Goal: Task Accomplishment & Management: Manage account settings

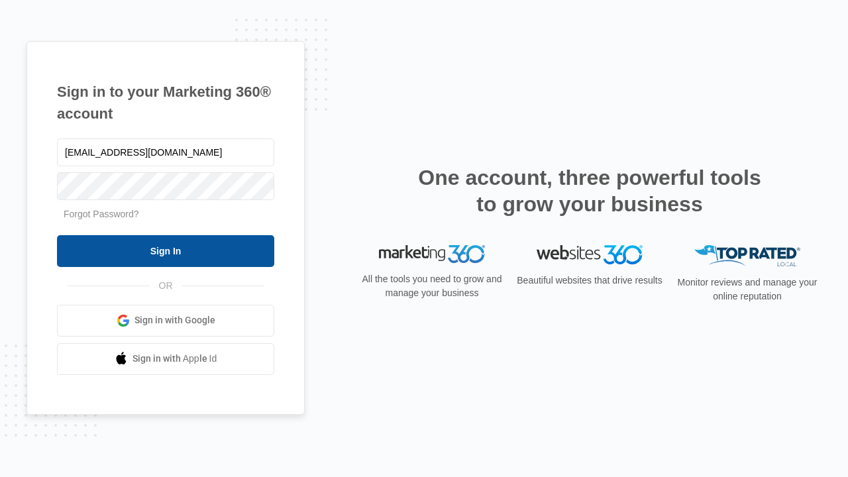
click at [166, 250] on input "Sign In" at bounding box center [165, 251] width 217 height 32
